Goal: Task Accomplishment & Management: Manage account settings

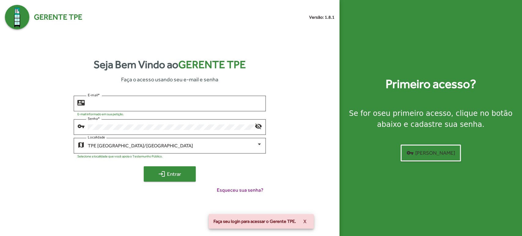
type input "**********"
click at [165, 173] on mat-icon "login" at bounding box center [161, 173] width 7 height 7
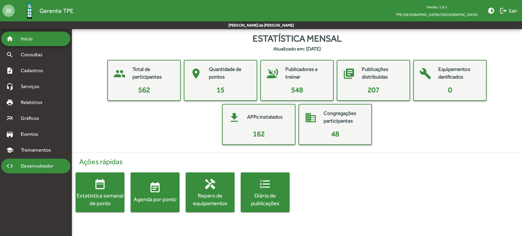
click at [42, 164] on span "Desenvolvedor" at bounding box center [38, 165] width 43 height 7
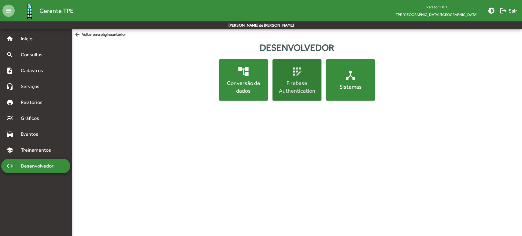
click at [298, 73] on mat-icon "app_registration" at bounding box center [297, 71] width 12 height 12
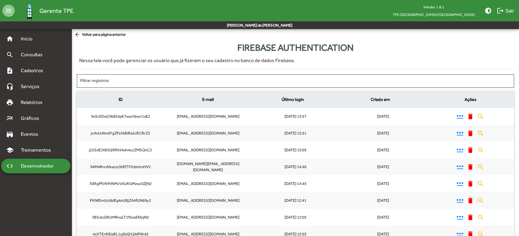
click at [18, 164] on span "Desenvolvedor" at bounding box center [38, 165] width 43 height 7
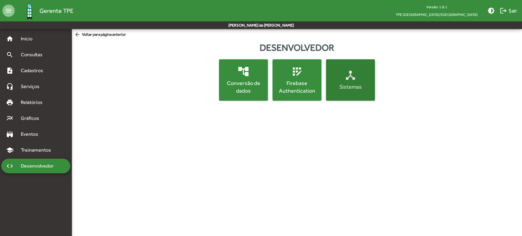
click at [341, 85] on div "Sistemas" at bounding box center [350, 87] width 47 height 8
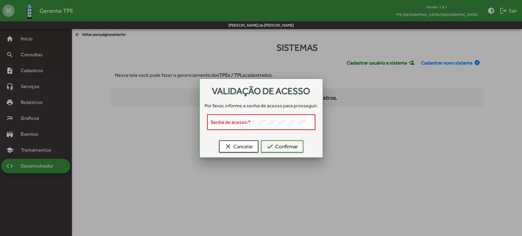
click at [155, 136] on div at bounding box center [261, 118] width 522 height 236
click at [240, 146] on span "clear Cancelar" at bounding box center [239, 146] width 28 height 11
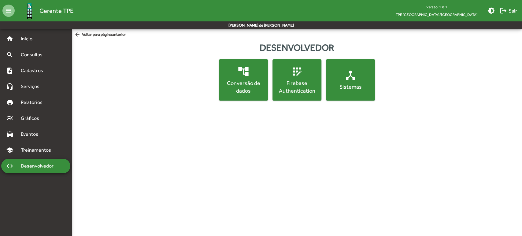
click at [359, 83] on div "Sistemas" at bounding box center [350, 87] width 47 height 8
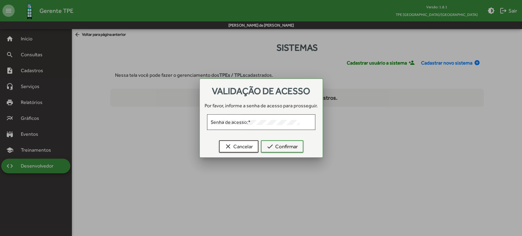
click at [392, 117] on div at bounding box center [261, 118] width 522 height 236
click at [226, 143] on mat-icon "clear" at bounding box center [228, 146] width 7 height 7
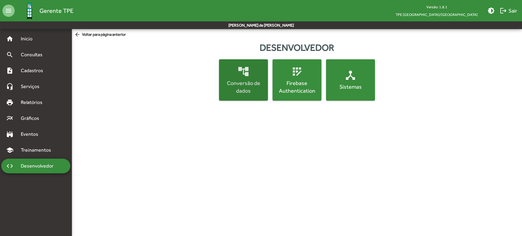
click at [232, 92] on div "Conversão de dados" at bounding box center [243, 86] width 47 height 15
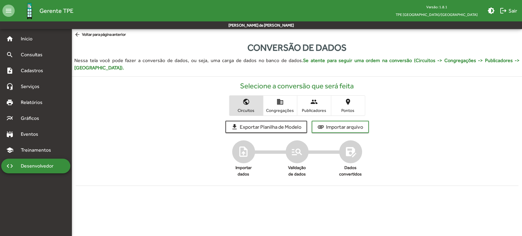
click at [288, 108] on span "Congregações" at bounding box center [280, 111] width 31 height 6
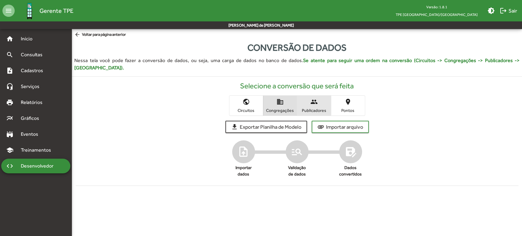
click at [321, 108] on span "Publicadores" at bounding box center [314, 111] width 31 height 6
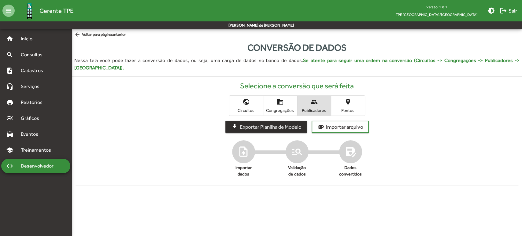
click at [275, 121] on span "Exportar Planilha de Modelo" at bounding box center [271, 126] width 62 height 11
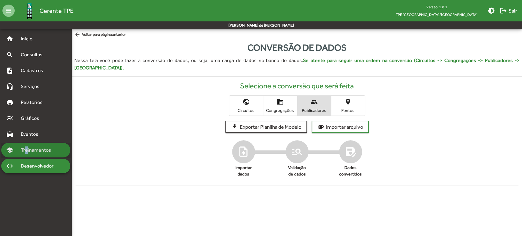
click at [27, 152] on span "Treinamentos" at bounding box center [37, 150] width 41 height 7
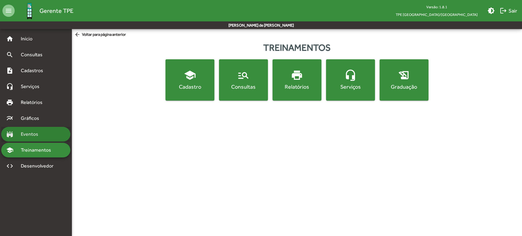
click at [25, 141] on div "stadium Eventos" at bounding box center [35, 134] width 69 height 15
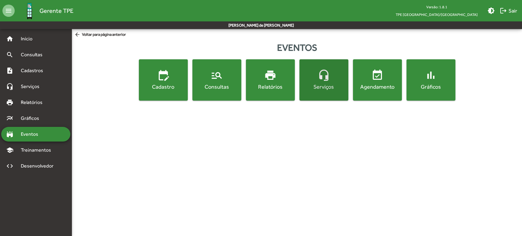
click at [328, 84] on div "Serviços" at bounding box center [324, 87] width 47 height 8
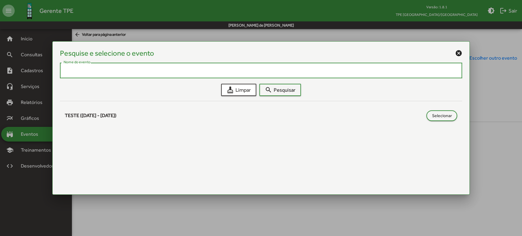
click at [461, 51] on mat-icon "cancel" at bounding box center [458, 53] width 7 height 7
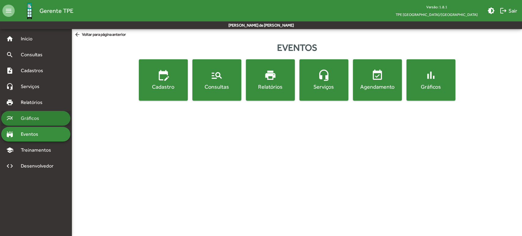
click at [24, 117] on span "Gráficos" at bounding box center [32, 118] width 30 height 7
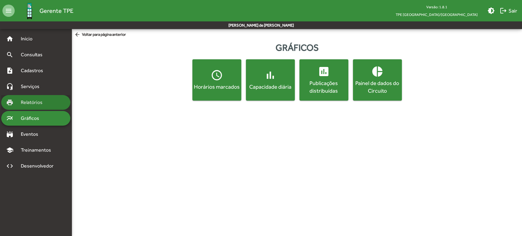
click at [42, 102] on span "Relatórios" at bounding box center [33, 102] width 33 height 7
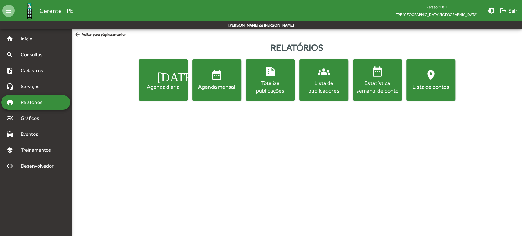
click at [374, 79] on div "Estatística semanal de ponto" at bounding box center [377, 86] width 47 height 15
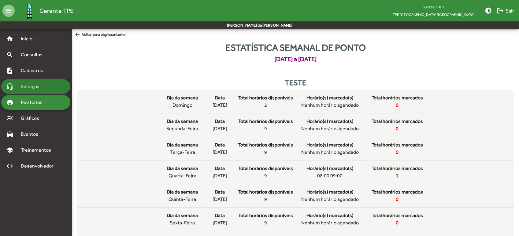
click at [37, 90] on span "Serviços" at bounding box center [32, 86] width 31 height 7
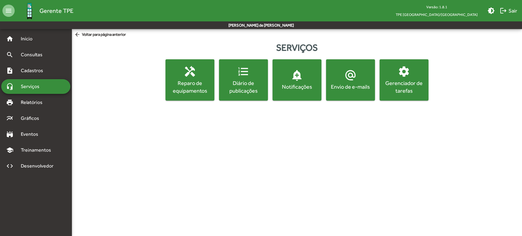
click at [407, 89] on div "Gerenciador de tarefas" at bounding box center [404, 86] width 47 height 15
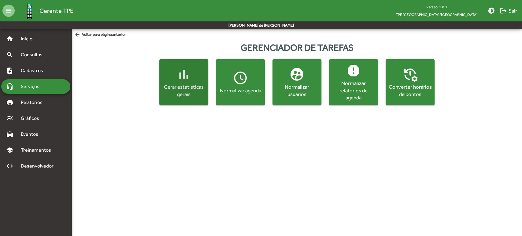
click at [180, 93] on div "Gerar estatísticas gerais" at bounding box center [184, 91] width 44 height 15
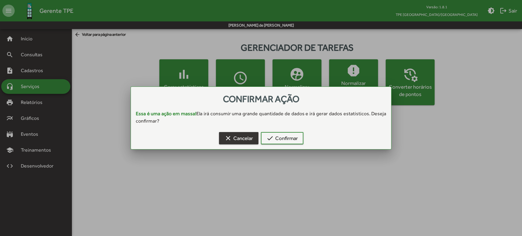
click at [242, 140] on span "clear Cancelar" at bounding box center [239, 138] width 28 height 11
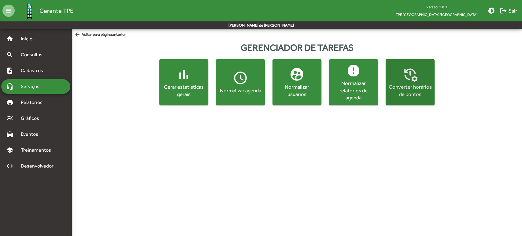
click at [407, 92] on div "Converter horários de pontos" at bounding box center [410, 91] width 44 height 15
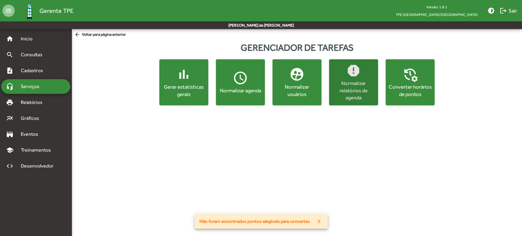
click at [360, 97] on div "Normalizar relatórios de agenda" at bounding box center [354, 91] width 44 height 22
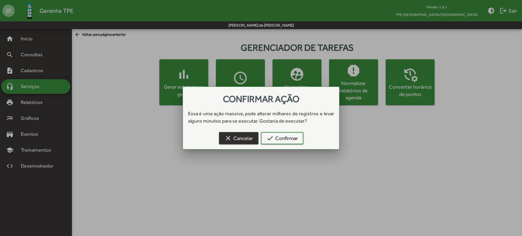
click at [242, 136] on span "clear Cancelar" at bounding box center [239, 138] width 28 height 11
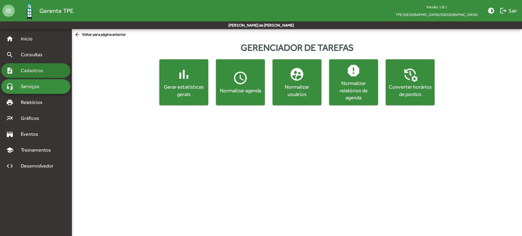
click at [35, 65] on div "note_add Cadastros" at bounding box center [35, 70] width 69 height 15
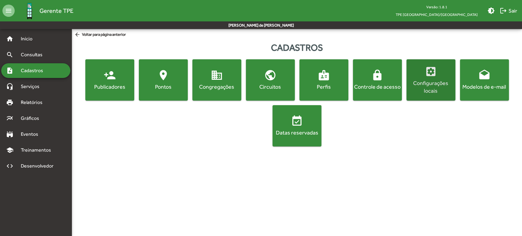
click at [422, 92] on div "Configurações locais" at bounding box center [431, 86] width 47 height 15
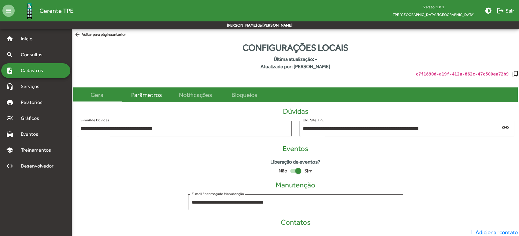
click at [144, 96] on div "Parâmetros" at bounding box center [146, 94] width 31 height 9
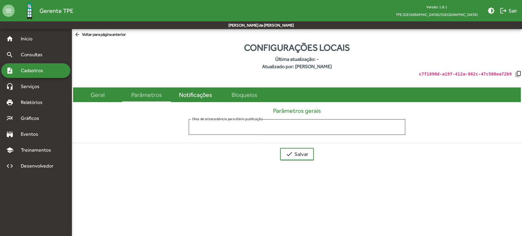
click at [184, 94] on div "Notificações" at bounding box center [195, 94] width 33 height 9
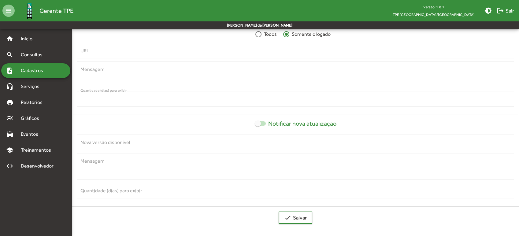
scroll to position [51, 0]
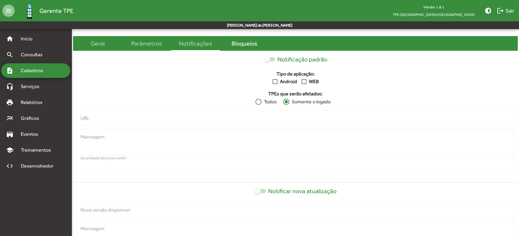
click at [235, 37] on div "Bloqueios" at bounding box center [244, 43] width 49 height 15
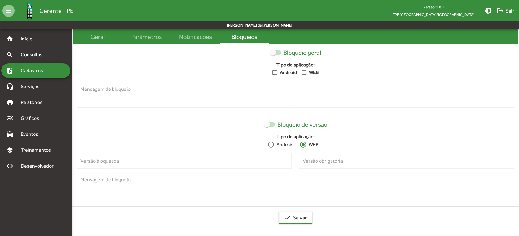
scroll to position [0, 0]
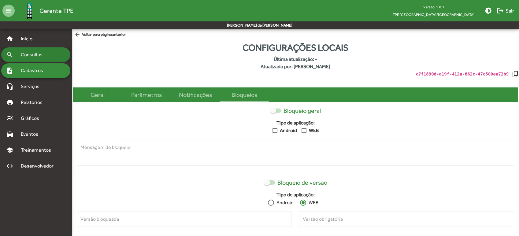
click at [42, 58] on span "Consultas" at bounding box center [33, 54] width 33 height 7
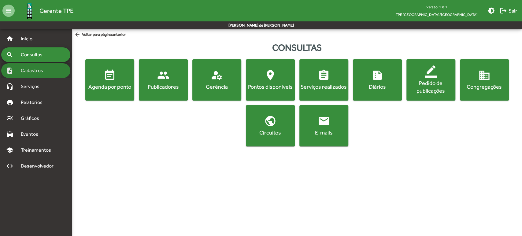
click at [47, 73] on span "Cadastros" at bounding box center [34, 70] width 34 height 7
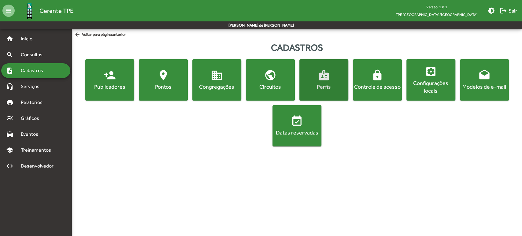
click at [322, 93] on button "badge Perfis" at bounding box center [323, 79] width 49 height 41
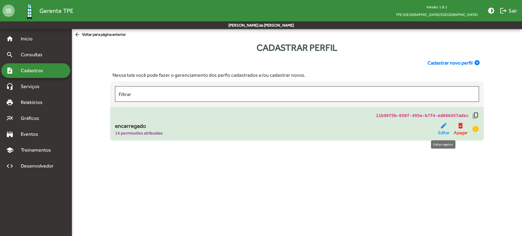
click at [441, 130] on span "Editar" at bounding box center [443, 132] width 11 height 7
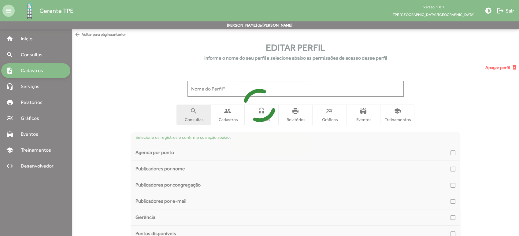
type input "**********"
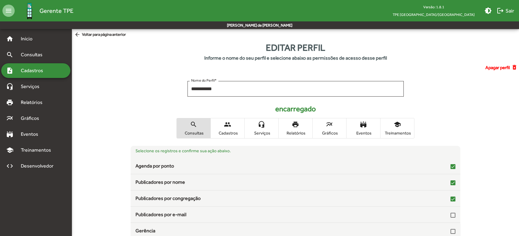
scroll to position [44, 0]
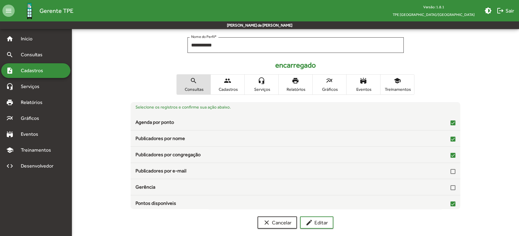
click at [236, 83] on span "people Cadastros" at bounding box center [228, 85] width 34 height 20
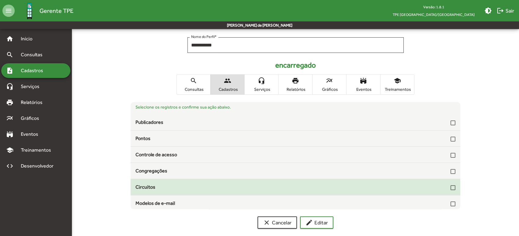
scroll to position [18, 0]
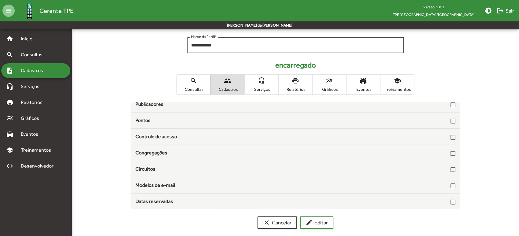
click at [270, 83] on span "headset_mic Serviços" at bounding box center [262, 85] width 34 height 20
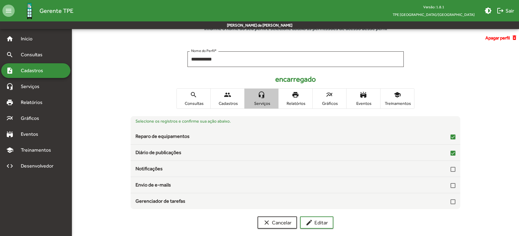
scroll to position [0, 0]
click at [300, 104] on span "Relatórios" at bounding box center [295, 104] width 31 height 6
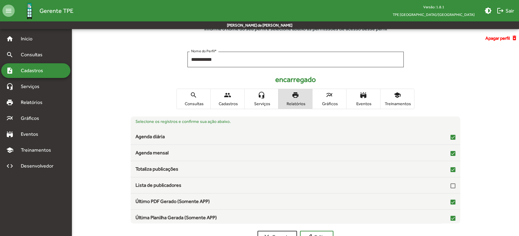
scroll to position [44, 0]
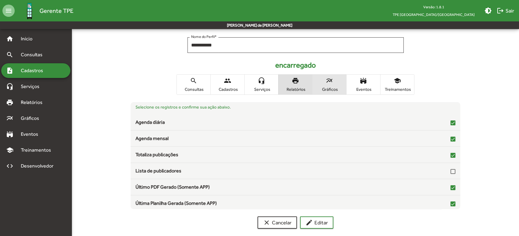
click at [327, 87] on span "Gráficos" at bounding box center [329, 90] width 31 height 6
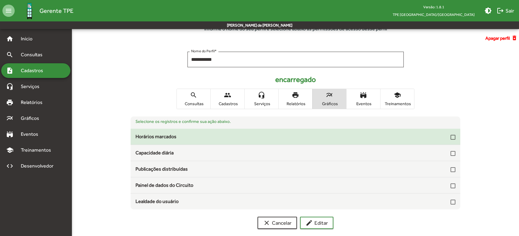
click at [455, 134] on mat-checkbox at bounding box center [453, 137] width 5 height 6
click at [451, 139] on div "Horários marcados" at bounding box center [296, 136] width 320 height 7
click at [452, 139] on div at bounding box center [453, 137] width 5 height 5
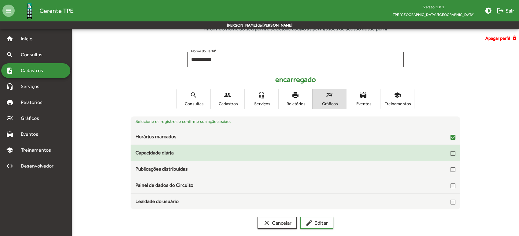
click at [453, 151] on div at bounding box center [453, 153] width 5 height 5
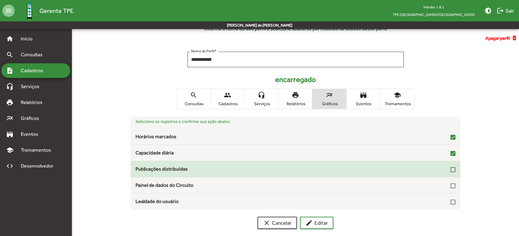
click at [458, 169] on div "Publicações distribuídas" at bounding box center [296, 169] width 330 height 7
click at [452, 170] on div at bounding box center [453, 169] width 5 height 5
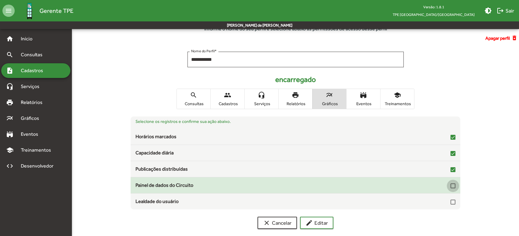
click at [454, 188] on div at bounding box center [453, 186] width 5 height 5
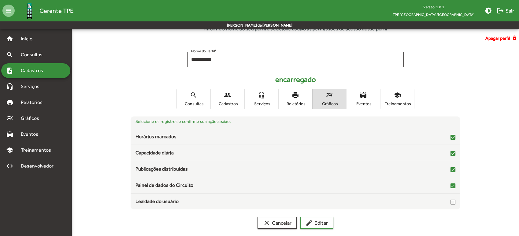
click at [370, 102] on span "Eventos" at bounding box center [363, 104] width 31 height 6
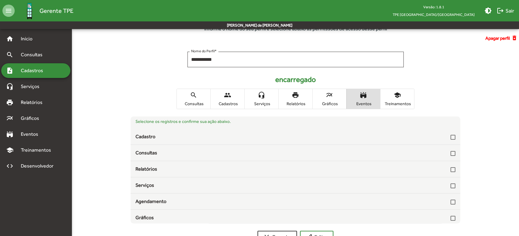
click at [395, 101] on span "Treinamentos" at bounding box center [397, 104] width 31 height 6
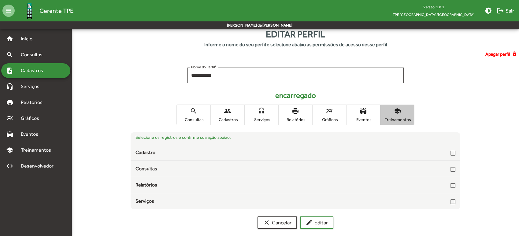
scroll to position [13, 0]
click at [323, 222] on span "edit Editar" at bounding box center [317, 223] width 22 height 11
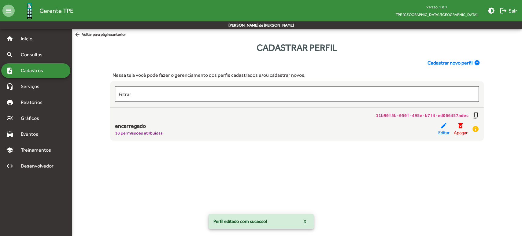
click at [44, 70] on span "Cadastros" at bounding box center [34, 70] width 34 height 7
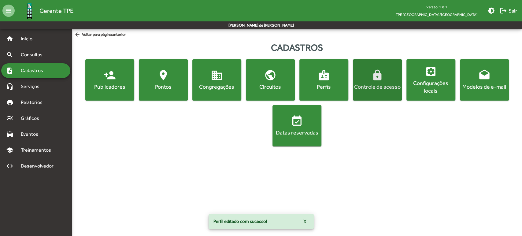
click at [376, 84] on div "Controle de acesso" at bounding box center [377, 87] width 47 height 8
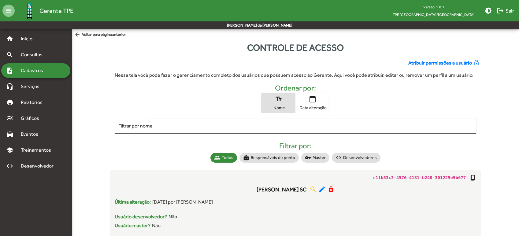
click at [458, 59] on span "Atribuir permissões a usuário" at bounding box center [440, 62] width 64 height 7
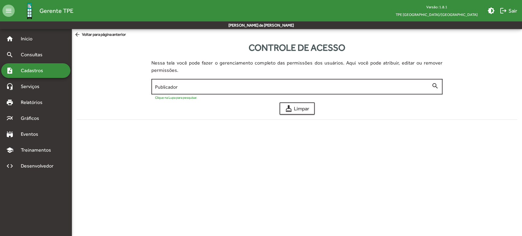
click at [335, 85] on input "Publicador" at bounding box center [293, 87] width 277 height 6
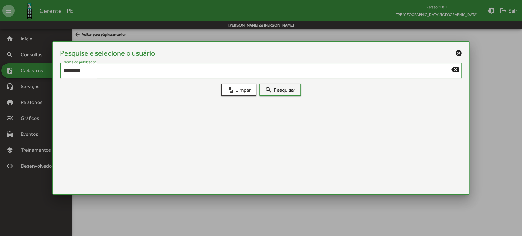
type input "*********"
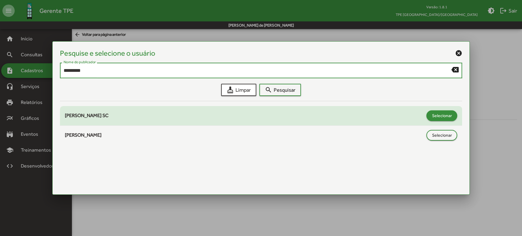
click at [445, 113] on span "Selecionar" at bounding box center [442, 115] width 20 height 11
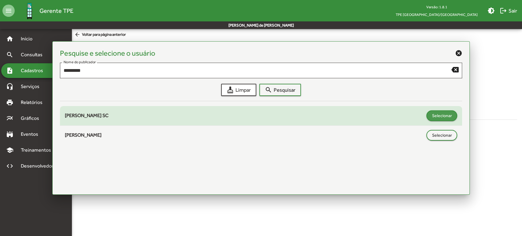
type input "**********"
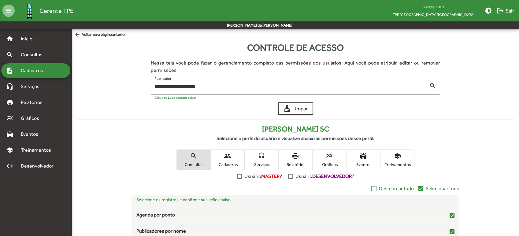
click at [37, 72] on span "Cadastros" at bounding box center [34, 70] width 34 height 7
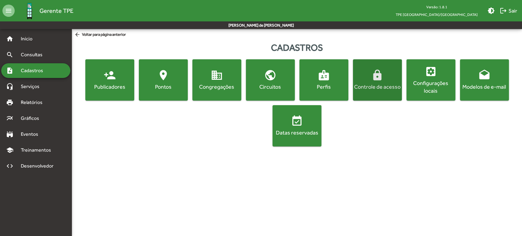
click at [370, 82] on span "lock Controle de acesso" at bounding box center [377, 79] width 47 height 21
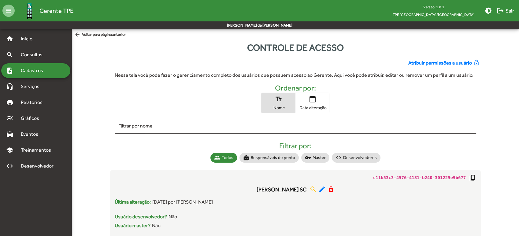
scroll to position [34, 0]
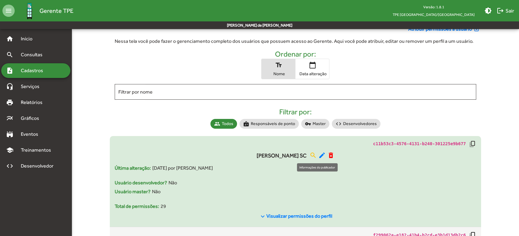
click at [315, 155] on mat-icon "search" at bounding box center [312, 155] width 7 height 7
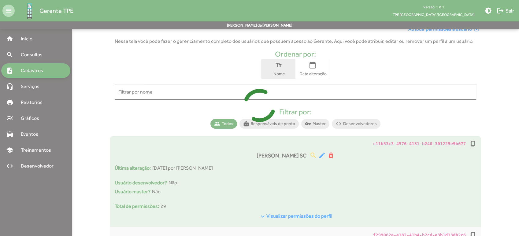
scroll to position [0, 0]
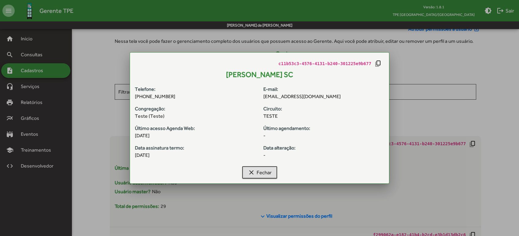
click at [246, 165] on div "clear Fechar" at bounding box center [259, 174] width 244 height 20
click at [262, 173] on span "clear Fechar" at bounding box center [260, 172] width 24 height 11
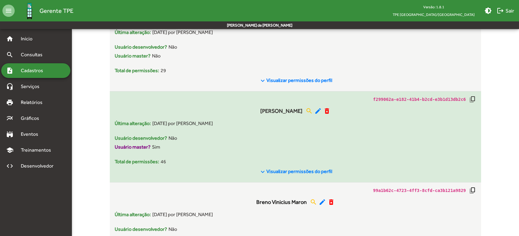
scroll to position [238, 0]
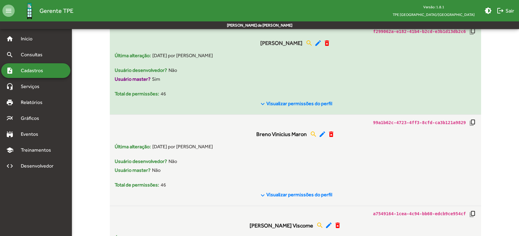
click at [267, 103] on span "Visualizar permissões do perfil" at bounding box center [299, 104] width 66 height 6
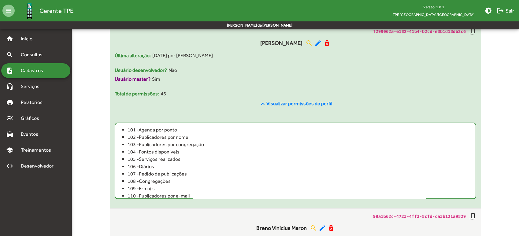
drag, startPoint x: 283, startPoint y: 105, endPoint x: 185, endPoint y: 102, distance: 98.5
click at [185, 102] on div "keyboard_arrow_up Visualizar permissões do perfil" at bounding box center [296, 104] width 362 height 13
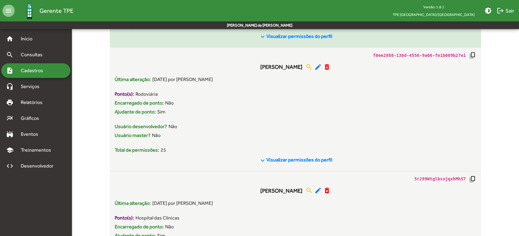
scroll to position [2107, 0]
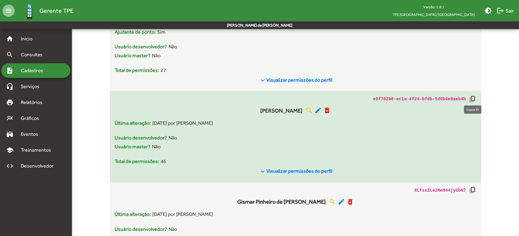
click at [473, 96] on mat-icon "copy_all" at bounding box center [472, 98] width 7 height 7
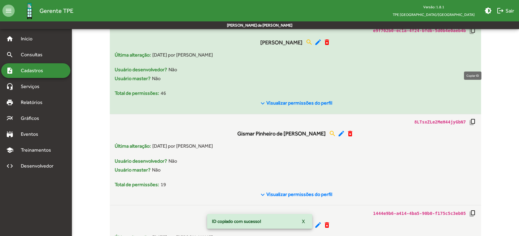
scroll to position [2209, 0]
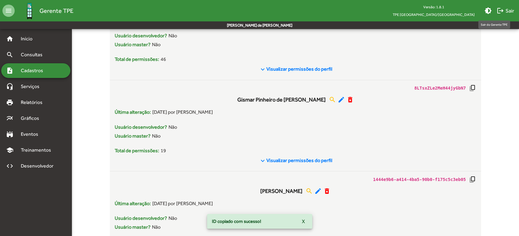
drag, startPoint x: 517, startPoint y: 117, endPoint x: 513, endPoint y: 11, distance: 105.9
click at [514, 7] on app-gerente "menu Gerente TPE Versão: 1.8.1 TPE Uberlândia/MG brightness_medium logout Sair …" at bounding box center [259, 153] width 519 height 4666
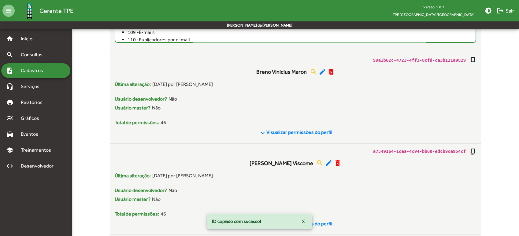
scroll to position [345, 0]
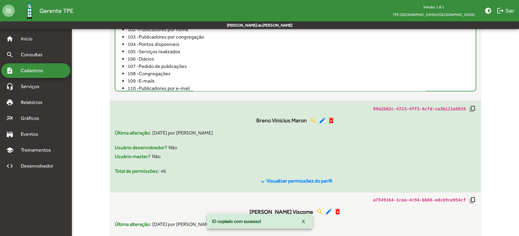
click at [311, 105] on mat-list-item "99a1b62c-4723-4ff3-8cfd-ca3b121a9829 copy_all Breno Vinicius Maron search edit …" at bounding box center [295, 146] width 371 height 91
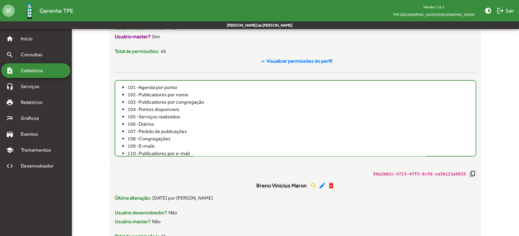
scroll to position [76, 0]
